Goal: Information Seeking & Learning: Check status

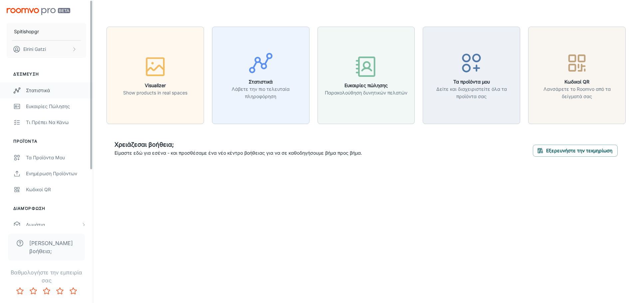
click at [53, 91] on div "Στατιστικά" at bounding box center [56, 90] width 60 height 7
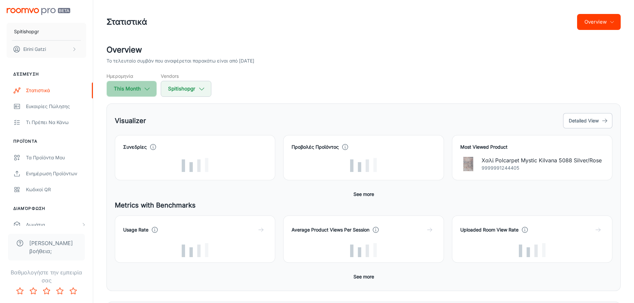
click at [130, 89] on button "This Month" at bounding box center [131, 89] width 50 height 16
select select "8"
select select "2025"
select select "8"
select select "2025"
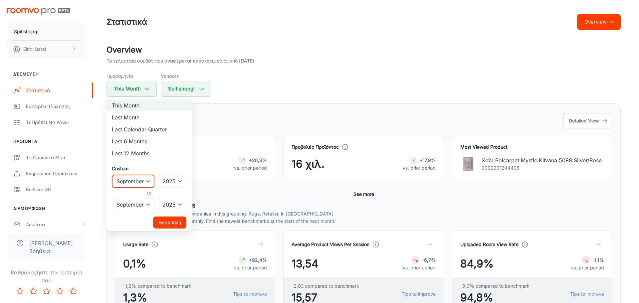
click at [148, 181] on select "January February March April May June July August September October November De…" at bounding box center [133, 181] width 43 height 13
click at [112, 175] on select "January February March April May June July August September October November De…" at bounding box center [133, 181] width 43 height 13
click at [146, 203] on select "January February March April May June July August September October November De…" at bounding box center [133, 204] width 43 height 13
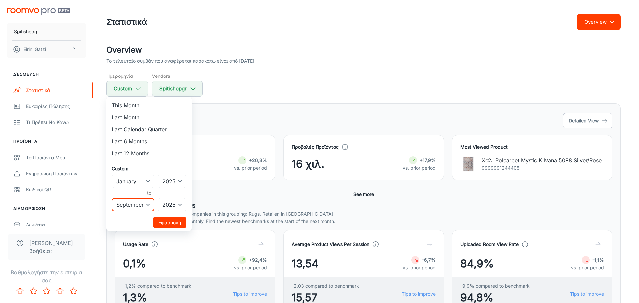
click at [112, 198] on select "January February March April May June July August September October November De…" at bounding box center [133, 204] width 43 height 13
click at [144, 180] on select "January February March April May June July August September October November De…" at bounding box center [133, 181] width 43 height 13
click at [145, 182] on select "January February March April May June July August September October November De…" at bounding box center [133, 181] width 43 height 13
select select "8"
click at [112, 175] on select "January February March April May June July August September October November De…" at bounding box center [133, 181] width 43 height 13
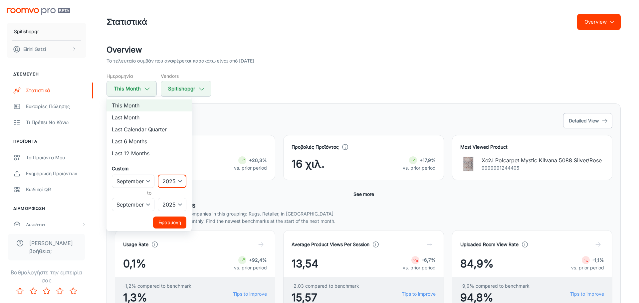
click at [175, 180] on select "2022 2023 2024 2025" at bounding box center [172, 181] width 29 height 13
select select "2024"
click at [158, 175] on select "2022 2023 2024 2025" at bounding box center [172, 181] width 29 height 13
click at [146, 182] on select "January February March April May June July August September October November De…" at bounding box center [133, 181] width 43 height 13
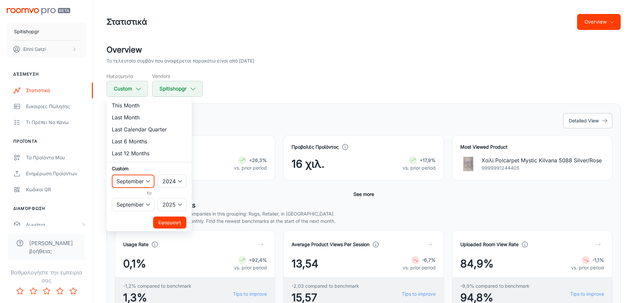
select select "9"
click at [112, 175] on select "January February March April May June July August September October November De…" at bounding box center [133, 181] width 43 height 13
click at [146, 204] on select "January February March April May June July August September October November De…" at bounding box center [133, 204] width 43 height 13
select select "9"
click at [112, 198] on select "January February March April May June July August September October November De…" at bounding box center [133, 204] width 43 height 13
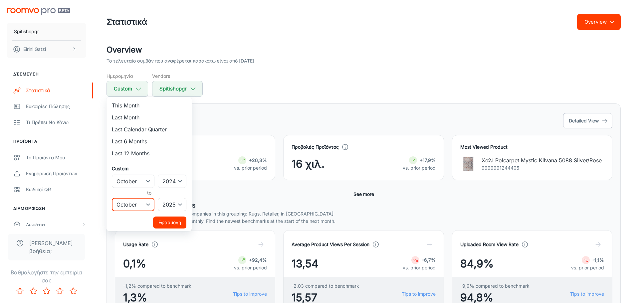
click at [170, 202] on select "2022 2023 2024 2025" at bounding box center [172, 204] width 29 height 13
select select "2024"
click at [158, 198] on select "2022 2023 2024 2025" at bounding box center [172, 204] width 29 height 13
click at [174, 222] on button "Εφαρμογή" at bounding box center [169, 223] width 33 height 12
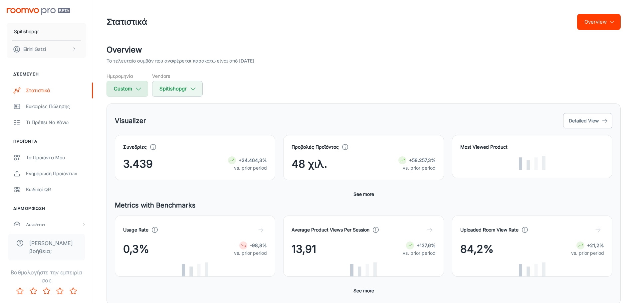
click at [136, 89] on icon "button" at bounding box center [138, 88] width 7 height 7
select select "9"
select select "2024"
select select "9"
select select "2024"
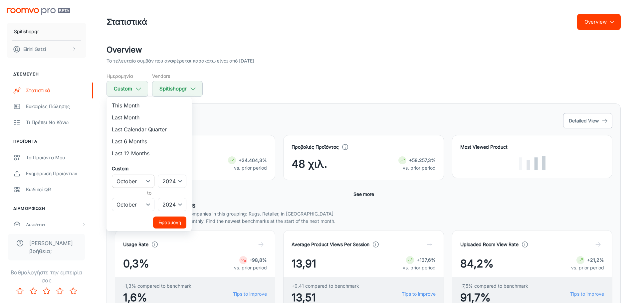
click at [146, 178] on select "January February March April May June July August September October November De…" at bounding box center [133, 181] width 43 height 13
select select "8"
click at [112, 175] on select "January February March April May June July August September October November De…" at bounding box center [133, 181] width 43 height 13
click at [146, 206] on select "January February March April May June July August September October November De…" at bounding box center [133, 204] width 43 height 13
select select "8"
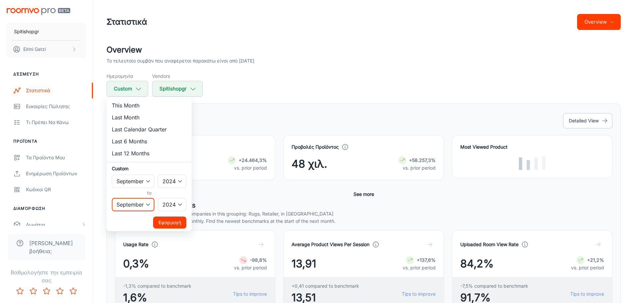
click at [112, 198] on select "January February March April May June July August September October November De…" at bounding box center [133, 204] width 43 height 13
click at [169, 222] on button "Εφαρμογή" at bounding box center [169, 223] width 33 height 12
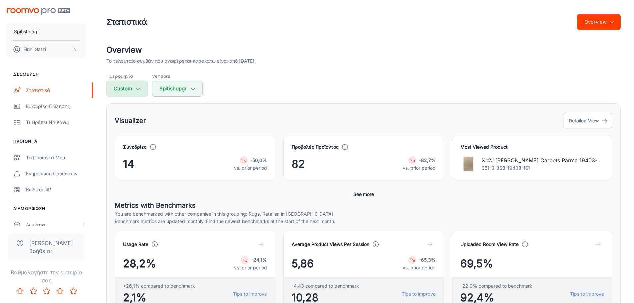
click at [138, 90] on polyline "button" at bounding box center [138, 89] width 5 height 2
select select "8"
select select "2024"
select select "8"
select select "2024"
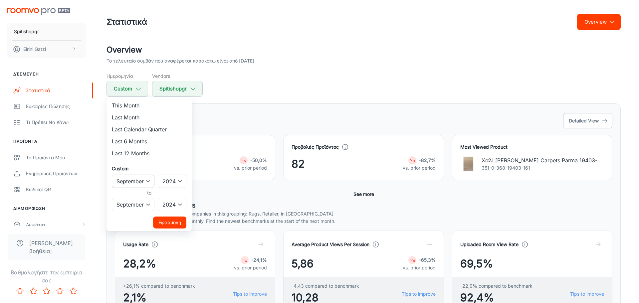
click at [146, 179] on select "January February March April May June July August September October November De…" at bounding box center [133, 181] width 43 height 13
select select "9"
click at [112, 175] on select "January February March April May June July August September October November De…" at bounding box center [133, 181] width 43 height 13
click at [151, 204] on select "January February March April May June July August September October November De…" at bounding box center [133, 204] width 43 height 13
select select "9"
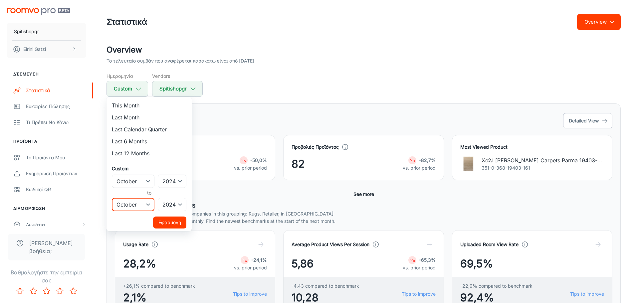
click at [112, 198] on select "January February March April May June July August September October November De…" at bounding box center [133, 204] width 43 height 13
click at [166, 221] on button "Εφαρμογή" at bounding box center [169, 223] width 33 height 12
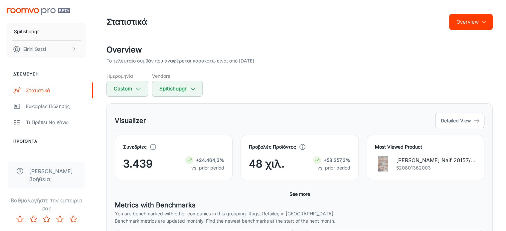
click at [299, 192] on button "See more" at bounding box center [300, 194] width 26 height 12
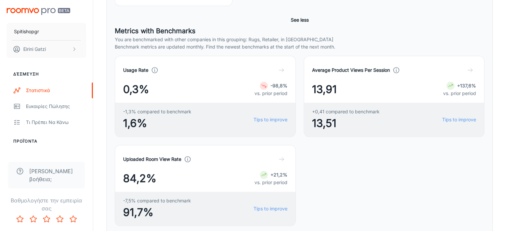
scroll to position [228, 0]
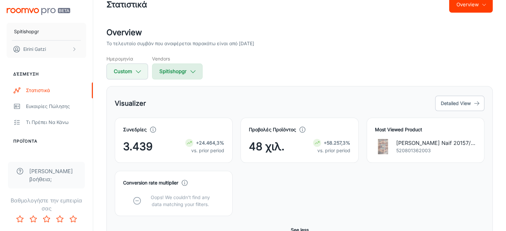
scroll to position [0, 0]
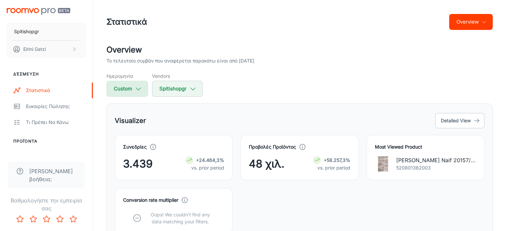
click at [136, 88] on icon "button" at bounding box center [138, 88] width 7 height 7
select select "9"
select select "2024"
select select "9"
select select "2024"
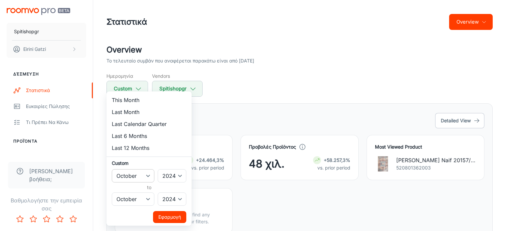
click at [146, 176] on select "January February March April May June July August September October November De…" at bounding box center [133, 175] width 43 height 13
select select "10"
click at [112, 169] on select "January February March April May June July August September October November De…" at bounding box center [133, 175] width 43 height 13
click at [176, 175] on select "2022 2023 2024 2025" at bounding box center [172, 175] width 29 height 13
click at [148, 196] on select "January February March April May June July August September October November De…" at bounding box center [133, 199] width 43 height 13
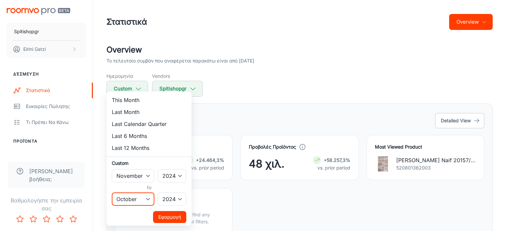
select select "10"
click at [112, 193] on select "January February March April May June July August September October November De…" at bounding box center [133, 199] width 43 height 13
click at [174, 218] on button "Εφαρμογή" at bounding box center [169, 217] width 33 height 12
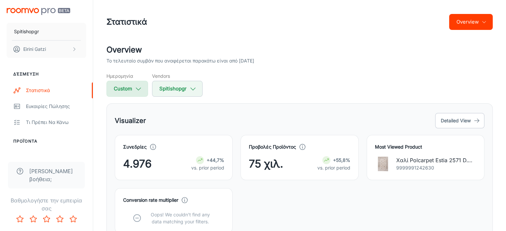
click at [141, 84] on button "Custom" at bounding box center [127, 89] width 42 height 16
select select "10"
select select "2024"
select select "10"
select select "2024"
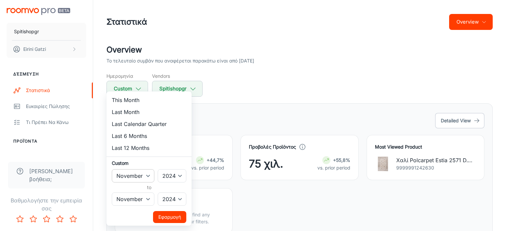
click at [146, 178] on select "January February March April May June July August September October November De…" at bounding box center [133, 175] width 43 height 13
select select "11"
click at [112, 169] on select "January February March April May June July August September October November De…" at bounding box center [133, 175] width 43 height 13
click at [146, 198] on select "January February March April May June July August September October November De…" at bounding box center [133, 199] width 43 height 13
select select "11"
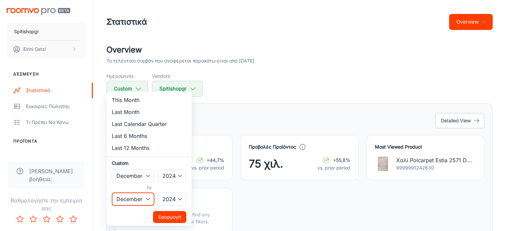
click at [112, 193] on select "January February March April May June July August September October November De…" at bounding box center [133, 199] width 43 height 13
click at [166, 216] on button "Εφαρμογή" at bounding box center [169, 217] width 33 height 12
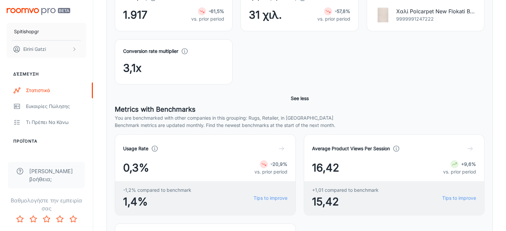
scroll to position [199, 0]
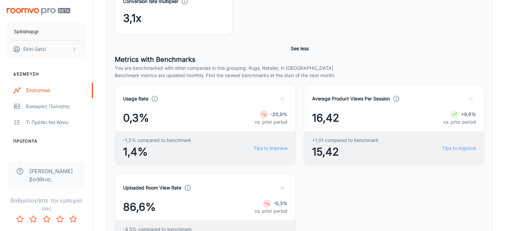
click at [447, 56] on h5 "Metrics with Benchmarks" at bounding box center [300, 60] width 370 height 10
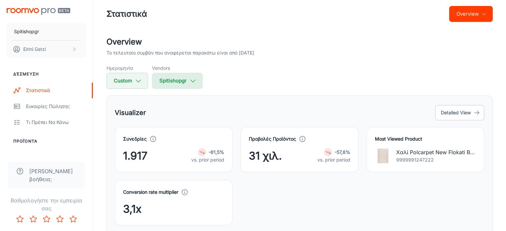
scroll to position [0, 0]
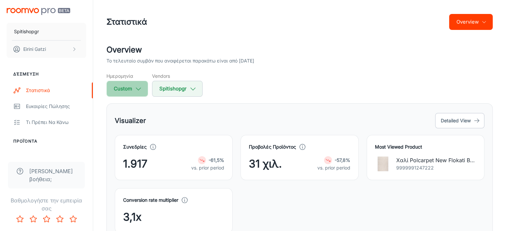
click at [138, 90] on icon "button" at bounding box center [138, 88] width 7 height 7
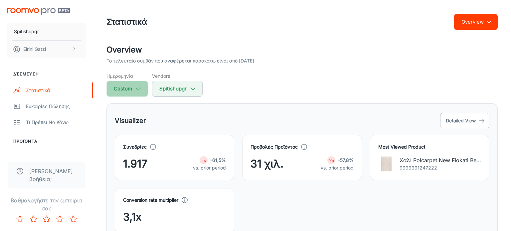
select select "11"
select select "2024"
select select "11"
select select "2024"
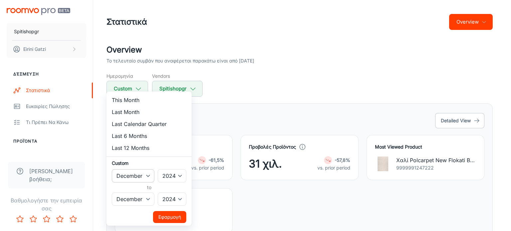
click at [147, 174] on select "January February March April May June July August September October November De…" at bounding box center [133, 175] width 43 height 13
select select "0"
click at [112, 169] on select "January February March April May June July August September October November De…" at bounding box center [133, 175] width 43 height 13
click at [174, 173] on select "2022 2023 2024 2025" at bounding box center [172, 175] width 29 height 13
select select "2025"
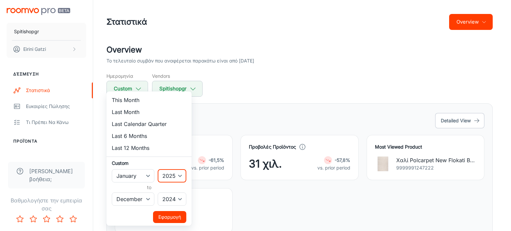
click at [158, 169] on select "2022 2023 2024 2025" at bounding box center [172, 175] width 29 height 13
click at [147, 198] on select "January February March April May June July August September October November De…" at bounding box center [133, 199] width 43 height 13
select select "0"
click at [112, 193] on select "January February March April May June July August September October November De…" at bounding box center [133, 199] width 43 height 13
click at [175, 199] on select "2022 2023 2024 2025" at bounding box center [172, 199] width 29 height 13
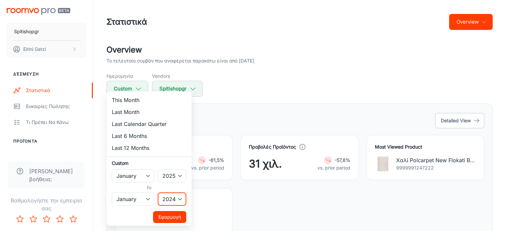
select select "2025"
click at [158, 193] on select "2022 2023 2024 2025" at bounding box center [172, 199] width 29 height 13
click at [177, 217] on button "Εφαρμογή" at bounding box center [169, 217] width 33 height 12
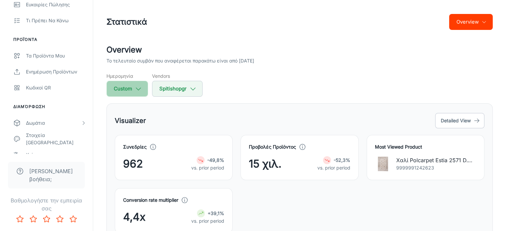
click at [142, 93] on button "Custom" at bounding box center [127, 89] width 42 height 16
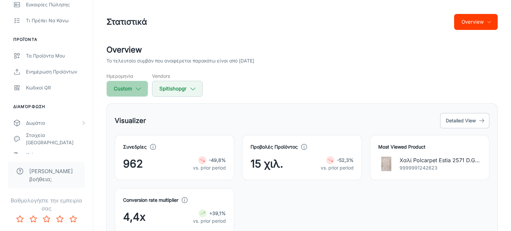
select select "2025"
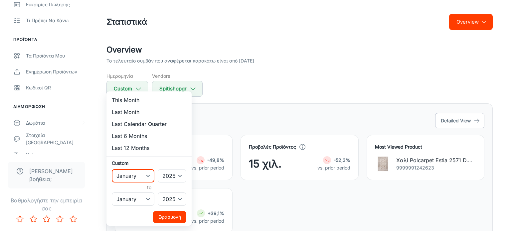
click at [140, 175] on select "January February March April May June July August September October November De…" at bounding box center [133, 175] width 43 height 13
select select "1"
click at [112, 169] on select "January February March April May June July August September October November De…" at bounding box center [133, 175] width 43 height 13
click at [146, 202] on select "January February March April May June July August September October November De…" at bounding box center [133, 199] width 43 height 13
select select "1"
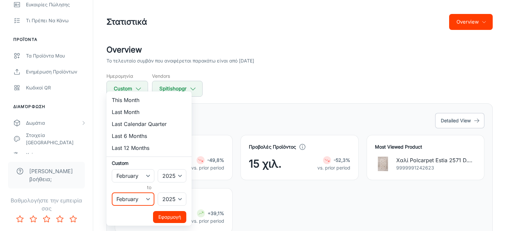
click at [112, 193] on select "January February March April May June July August September October November De…" at bounding box center [133, 199] width 43 height 13
click at [178, 218] on button "Εφαρμογή" at bounding box center [169, 217] width 33 height 12
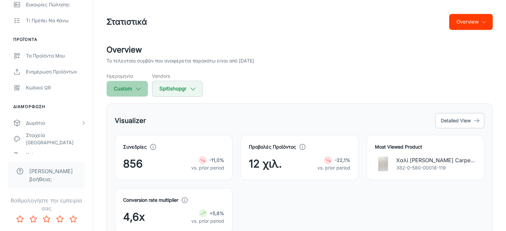
click at [143, 90] on button "Custom" at bounding box center [127, 89] width 42 height 16
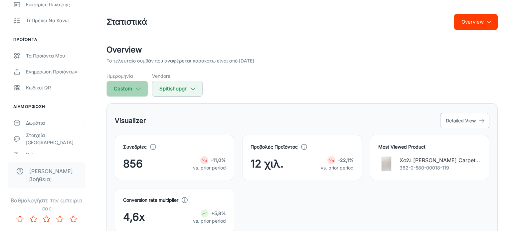
select select "1"
select select "2025"
select select "1"
select select "2025"
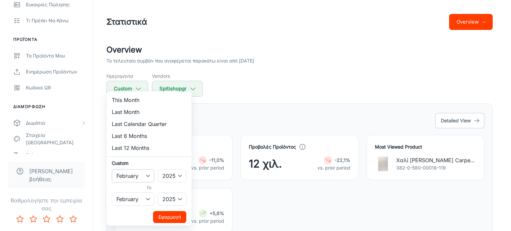
click at [148, 175] on select "January February March April May June July August September October November De…" at bounding box center [133, 175] width 43 height 13
select select "2"
click at [112, 169] on select "January February March April May June July August September October November De…" at bounding box center [133, 175] width 43 height 13
click at [148, 199] on select "January February March April May June July August September October November De…" at bounding box center [133, 199] width 43 height 13
select select "2"
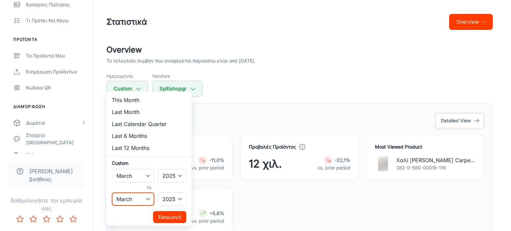
click at [112, 193] on select "January February March April May June July August September October November De…" at bounding box center [133, 199] width 43 height 13
click at [171, 216] on button "Εφαρμογή" at bounding box center [169, 217] width 33 height 12
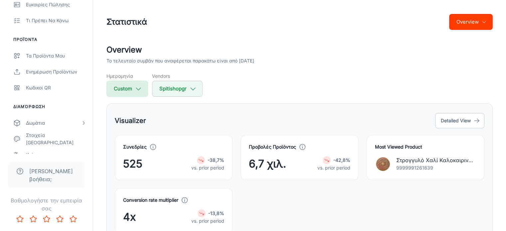
click at [132, 87] on button "Custom" at bounding box center [127, 89] width 42 height 16
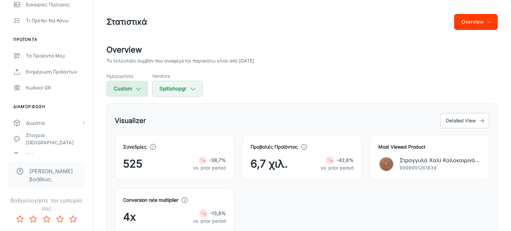
select select "2"
select select "2025"
select select "2"
select select "2025"
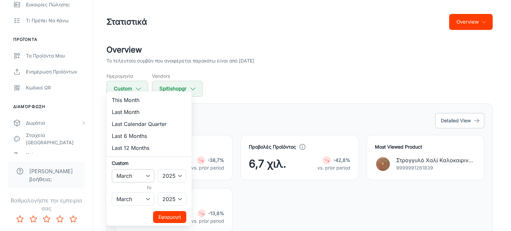
click at [145, 175] on select "January February March April May June July August September October November De…" at bounding box center [133, 175] width 43 height 13
select select "3"
click at [112, 169] on select "January February March April May June July August September October November De…" at bounding box center [133, 175] width 43 height 13
click at [146, 202] on select "January February March April May June July August September October November De…" at bounding box center [133, 199] width 43 height 13
select select "3"
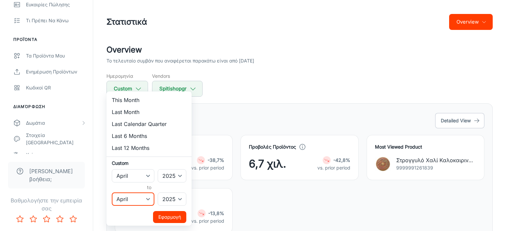
click at [112, 193] on select "January February March April May June July August September October November De…" at bounding box center [133, 199] width 43 height 13
click at [172, 216] on button "Εφαρμογή" at bounding box center [169, 217] width 33 height 12
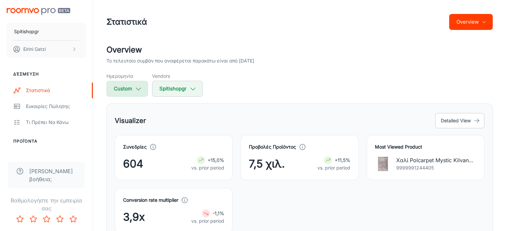
click at [136, 88] on polyline "button" at bounding box center [138, 89] width 5 height 2
select select "3"
select select "2025"
select select "3"
select select "2025"
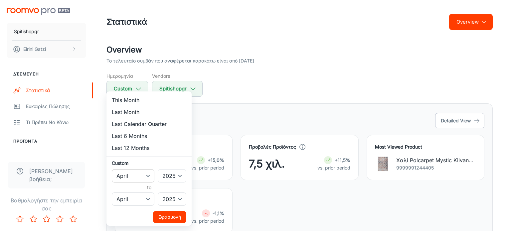
click at [145, 174] on select "January February March April May June July August September October November De…" at bounding box center [133, 175] width 43 height 13
select select "4"
click at [112, 169] on select "January February March April May June July August September October November De…" at bounding box center [133, 175] width 43 height 13
click at [146, 197] on select "January February March April May June July August September October November De…" at bounding box center [133, 199] width 43 height 13
select select "4"
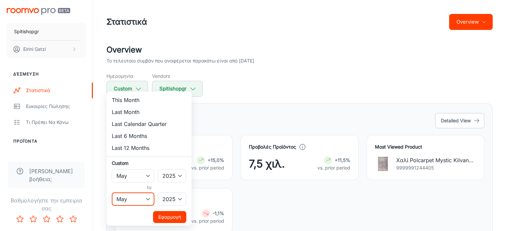
click at [112, 193] on select "January February March April May June July August September October November De…" at bounding box center [133, 199] width 43 height 13
click at [169, 218] on button "Εφαρμογή" at bounding box center [169, 217] width 33 height 12
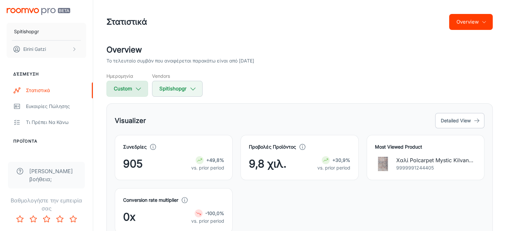
click at [132, 89] on button "Custom" at bounding box center [127, 89] width 42 height 16
select select "4"
select select "2025"
select select "4"
select select "2025"
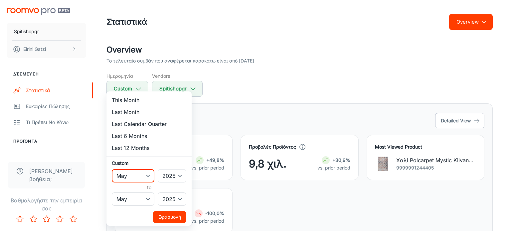
click at [147, 174] on select "January February March April May June July August September October November De…" at bounding box center [133, 175] width 43 height 13
select select "5"
click at [112, 169] on select "January February March April May June July August September October November De…" at bounding box center [133, 175] width 43 height 13
click at [147, 199] on select "January February March April May June July August September October November De…" at bounding box center [133, 199] width 43 height 13
select select "5"
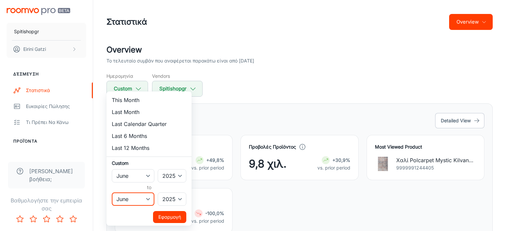
click at [112, 193] on select "January February March April May June July August September October November De…" at bounding box center [133, 199] width 43 height 13
click at [169, 215] on button "Εφαρμογή" at bounding box center [169, 217] width 33 height 12
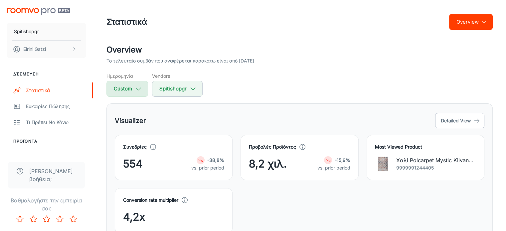
click at [140, 93] on button "Custom" at bounding box center [127, 89] width 42 height 16
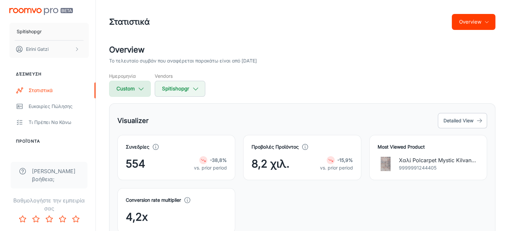
select select "5"
select select "2025"
select select "5"
select select "2025"
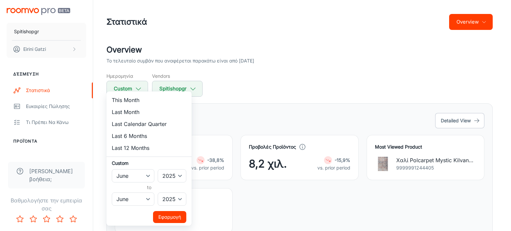
click at [267, 93] on div at bounding box center [255, 115] width 511 height 231
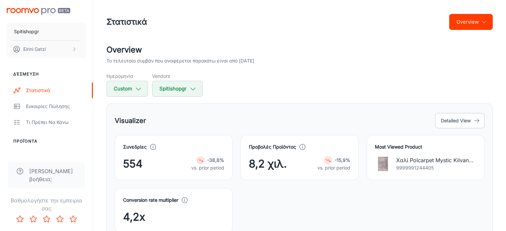
click at [341, 199] on div "Conversion rate multiplier 4,2x" at bounding box center [296, 206] width 378 height 53
click at [135, 90] on icon "button" at bounding box center [138, 88] width 7 height 7
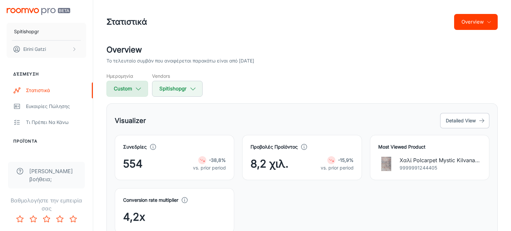
select select "5"
select select "2025"
select select "5"
select select "2025"
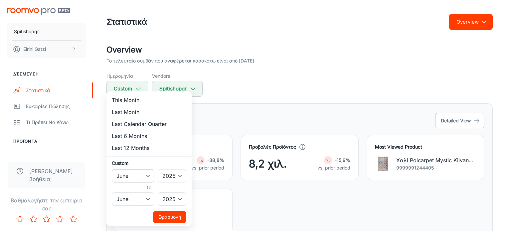
click at [144, 176] on select "January February March April May June July August September October November De…" at bounding box center [133, 175] width 43 height 13
select select "6"
click at [112, 169] on select "January February March April May June July August September October November De…" at bounding box center [133, 175] width 43 height 13
click at [140, 198] on select "January February March April May June July August September October November De…" at bounding box center [133, 199] width 43 height 13
select select "6"
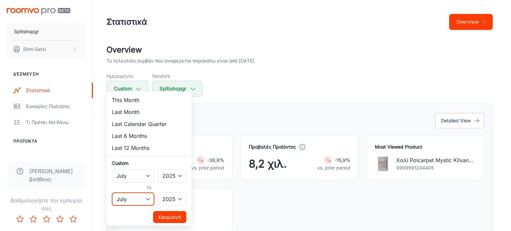
click at [112, 193] on select "January February March April May June July August September October November De…" at bounding box center [133, 199] width 43 height 13
click at [172, 218] on button "Εφαρμογή" at bounding box center [169, 217] width 33 height 12
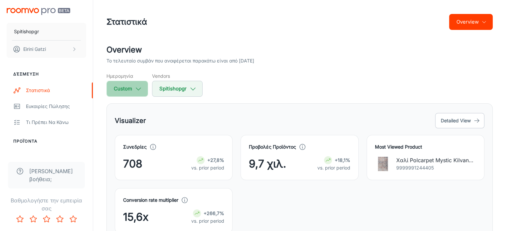
click at [136, 89] on icon "button" at bounding box center [138, 88] width 7 height 7
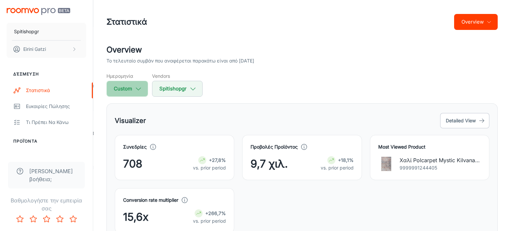
select select "6"
select select "2025"
select select "6"
select select "2025"
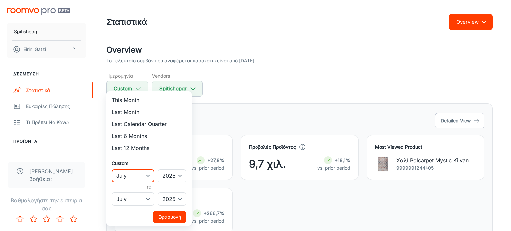
click at [148, 178] on select "January February March April May June July August September October November De…" at bounding box center [133, 175] width 43 height 13
select select "7"
click at [112, 169] on select "January February March April May June July August September October November De…" at bounding box center [133, 175] width 43 height 13
click at [148, 200] on select "January February March April May June July August September October November De…" at bounding box center [133, 199] width 43 height 13
select select "7"
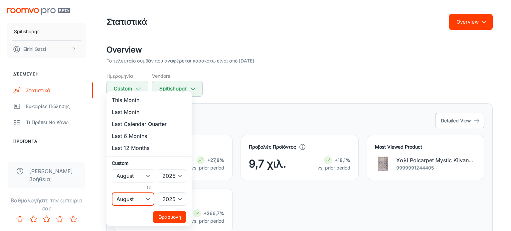
click at [112, 193] on select "January February March April May June July August September October November De…" at bounding box center [133, 199] width 43 height 13
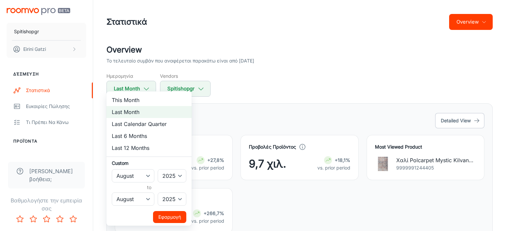
click at [168, 215] on button "Εφαρμογή" at bounding box center [169, 217] width 33 height 12
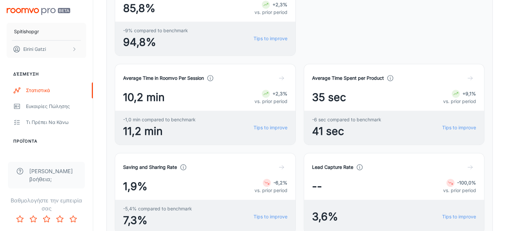
scroll to position [399, 0]
